Goal: Task Accomplishment & Management: Manage account settings

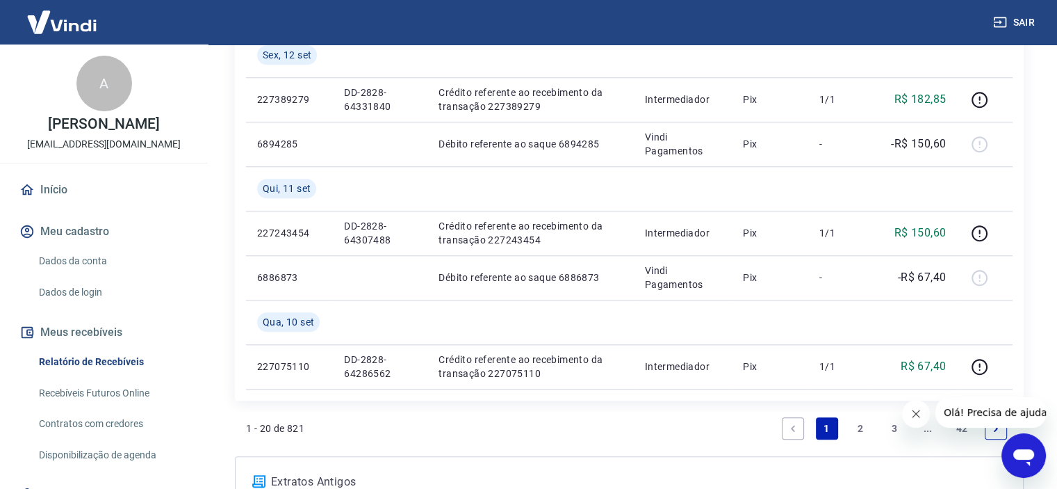
scroll to position [1390, 0]
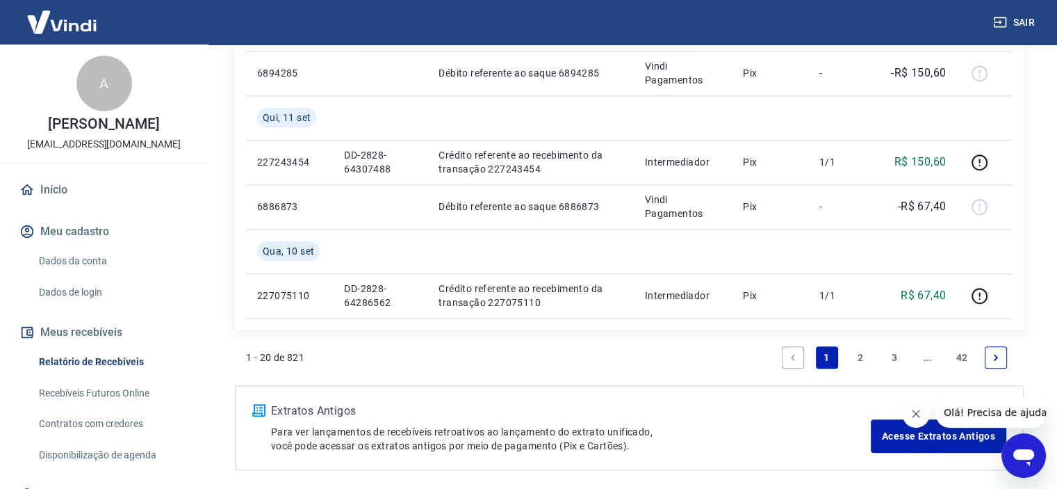
click at [862, 357] on link "2" at bounding box center [860, 357] width 22 height 22
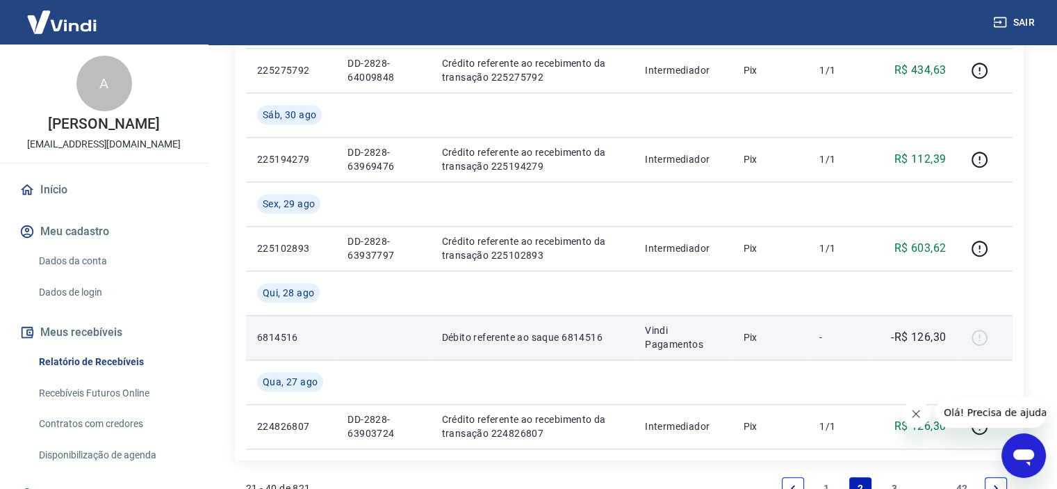
scroll to position [1491, 0]
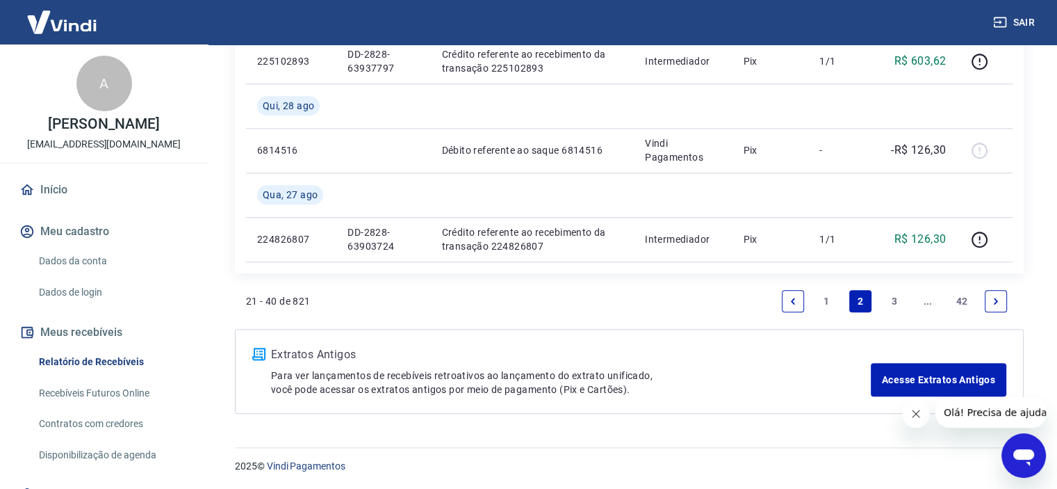
click at [892, 297] on link "3" at bounding box center [894, 301] width 22 height 22
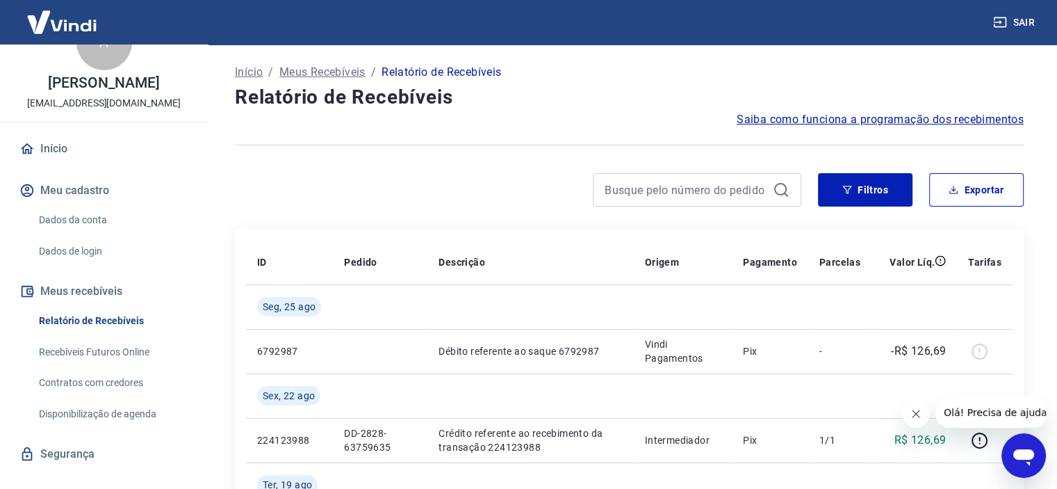
scroll to position [63, 0]
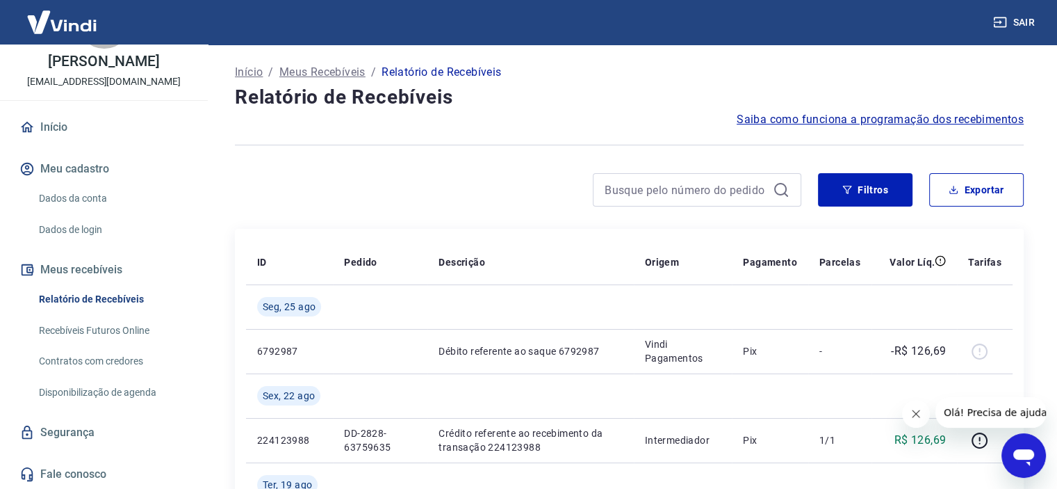
click at [135, 386] on link "Disponibilização de agenda" at bounding box center [112, 392] width 158 height 28
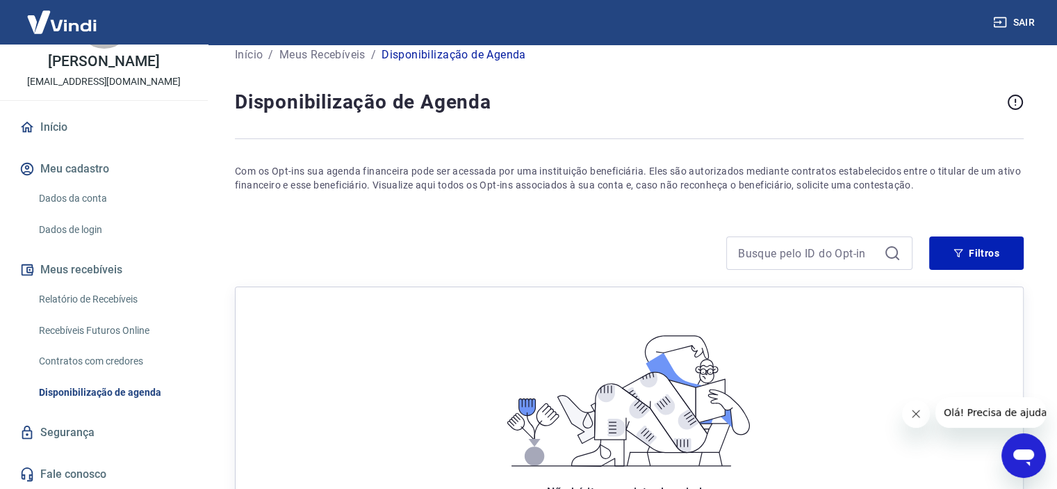
scroll to position [139, 0]
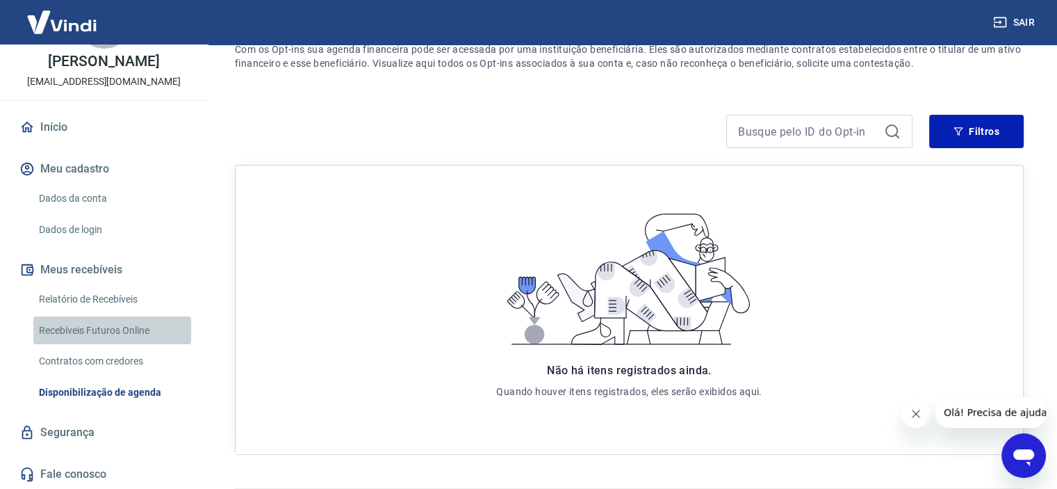
click at [113, 322] on link "Recebíveis Futuros Online" at bounding box center [112, 330] width 158 height 28
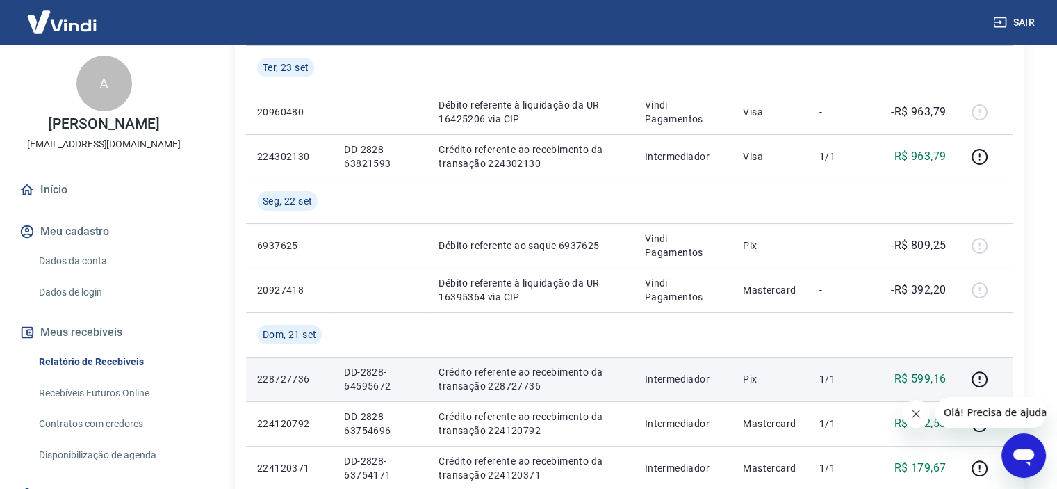
scroll to position [209, 0]
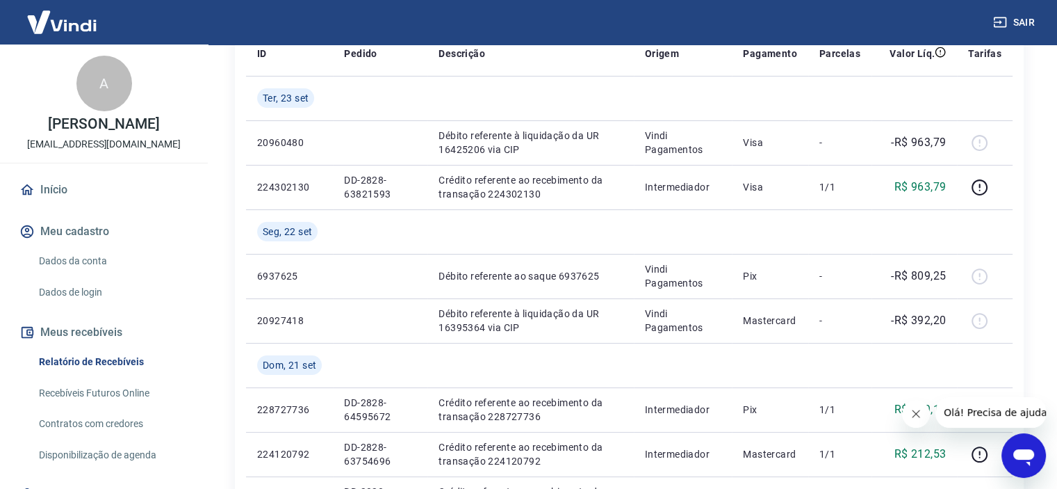
click at [1013, 19] on button "Sair" at bounding box center [1015, 23] width 50 height 26
